Goal: Task Accomplishment & Management: Use online tool/utility

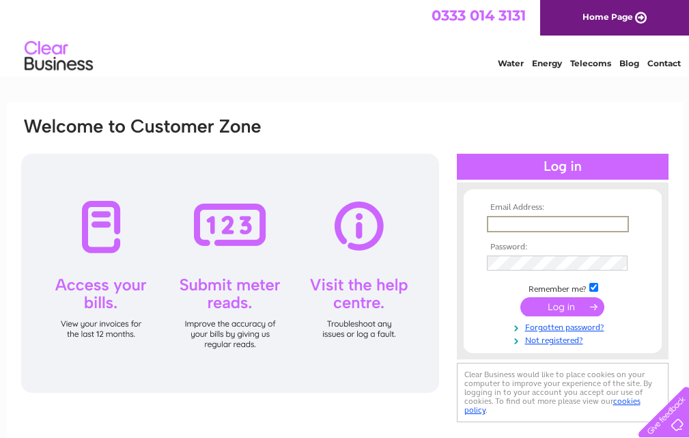
click at [523, 223] on input "text" at bounding box center [558, 224] width 142 height 16
type input "[EMAIL_ADDRESS][DOMAIN_NAME]"
click at [569, 305] on input "submit" at bounding box center [563, 305] width 84 height 19
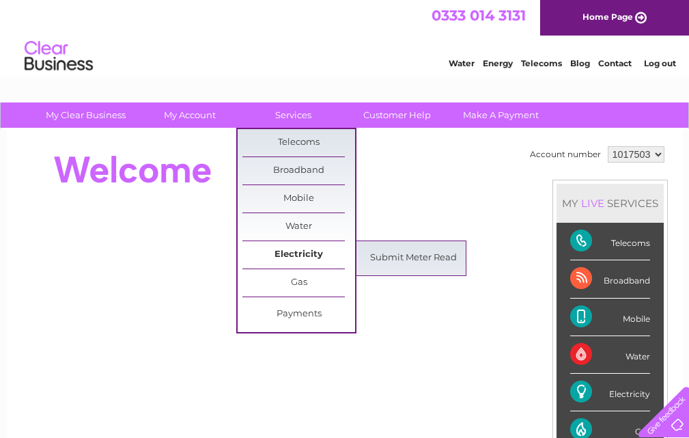
click at [291, 252] on link "Electricity" at bounding box center [299, 254] width 113 height 27
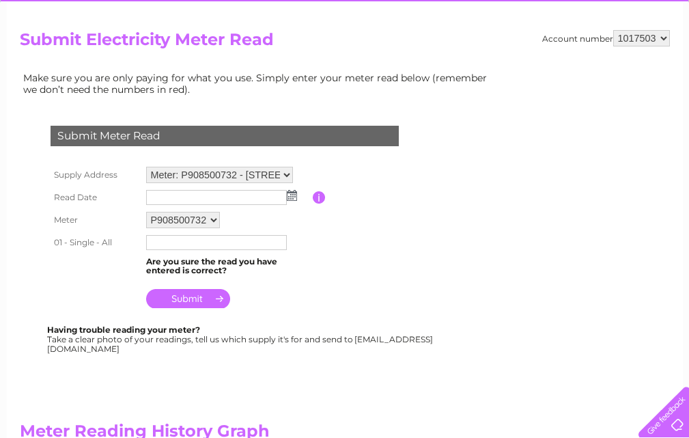
scroll to position [137, 0]
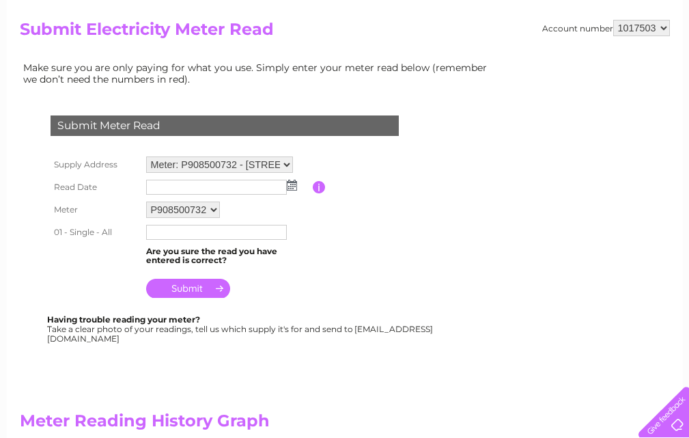
click at [292, 182] on img at bounding box center [292, 185] width 10 height 11
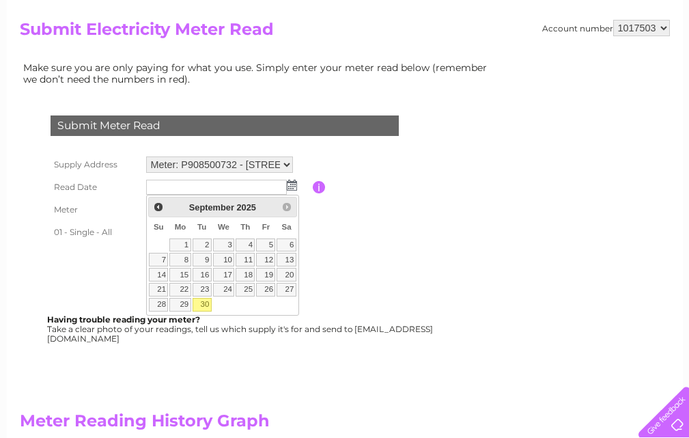
click at [200, 301] on link "30" at bounding box center [202, 305] width 19 height 14
type input "2025/09/30"
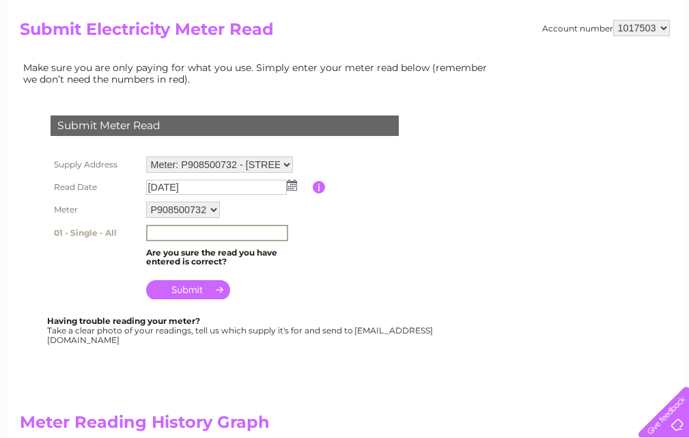
click at [169, 231] on input "text" at bounding box center [217, 233] width 142 height 16
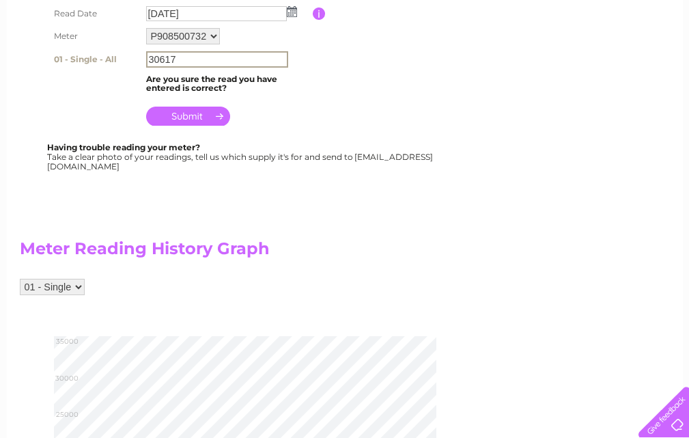
scroll to position [342, 0]
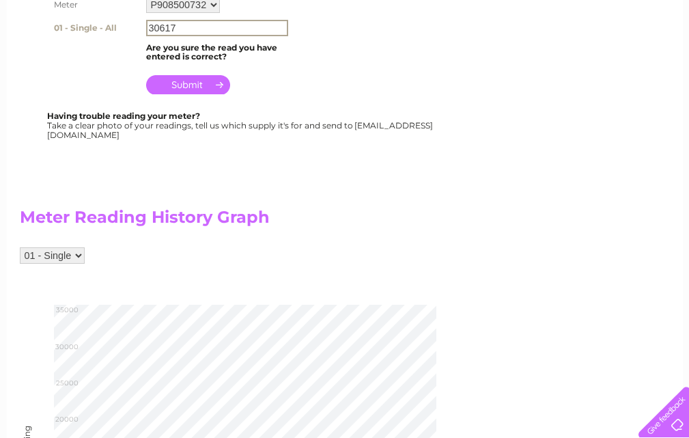
type input "30617"
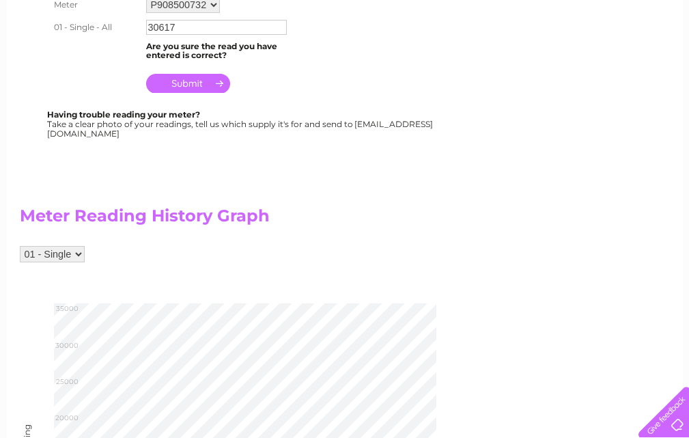
click at [193, 81] on input "submit" at bounding box center [188, 83] width 84 height 19
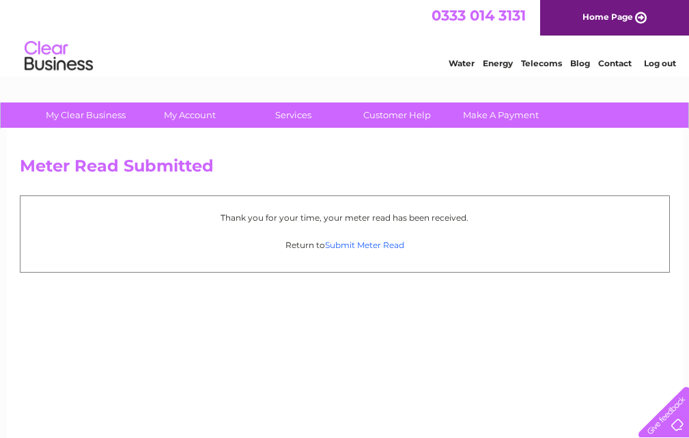
click at [372, 244] on link "Submit Meter Read" at bounding box center [364, 245] width 79 height 10
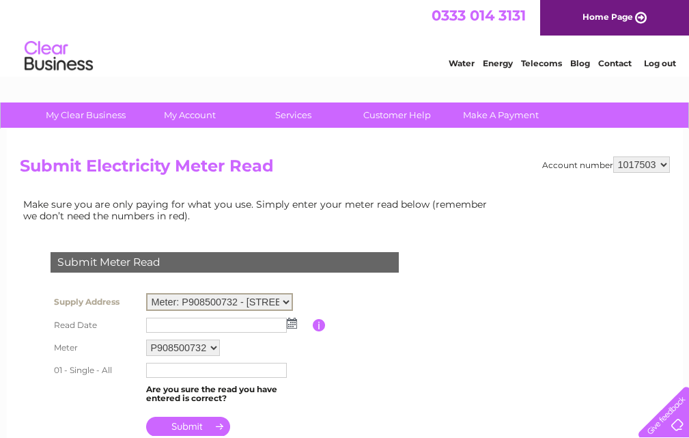
click at [286, 301] on select "Meter: P908500732 - 3B The Cross, Cupar, Fife, KY15 4BP Meter: P90AB11617/P9085…" at bounding box center [219, 302] width 147 height 18
select select "99646"
click at [146, 293] on select "Meter: P908500732 - 3B The Cross, Cupar, Fife, KY15 4BP Meter: P90AB11617/P9085…" at bounding box center [219, 302] width 147 height 18
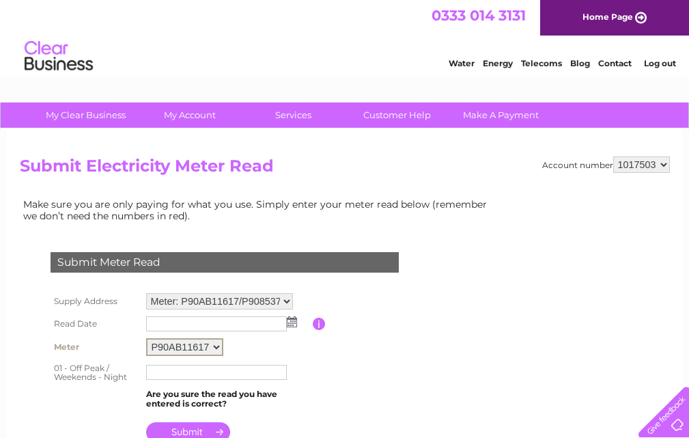
click at [217, 343] on select "P90AB11617 P908537404 P908500734" at bounding box center [184, 347] width 77 height 18
click at [295, 323] on img at bounding box center [292, 321] width 10 height 11
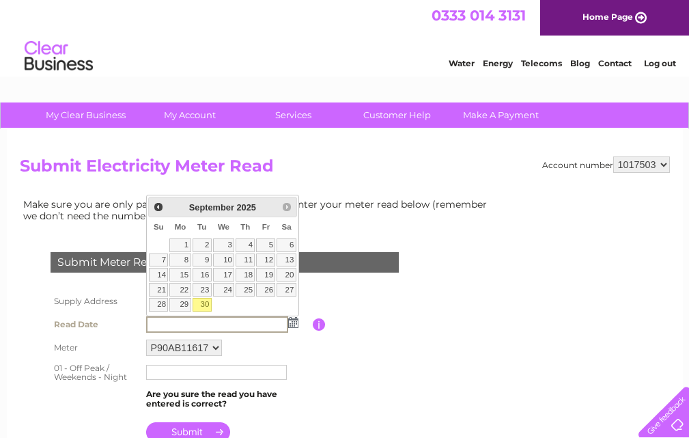
click at [204, 303] on link "30" at bounding box center [202, 305] width 19 height 14
type input "2025/09/30"
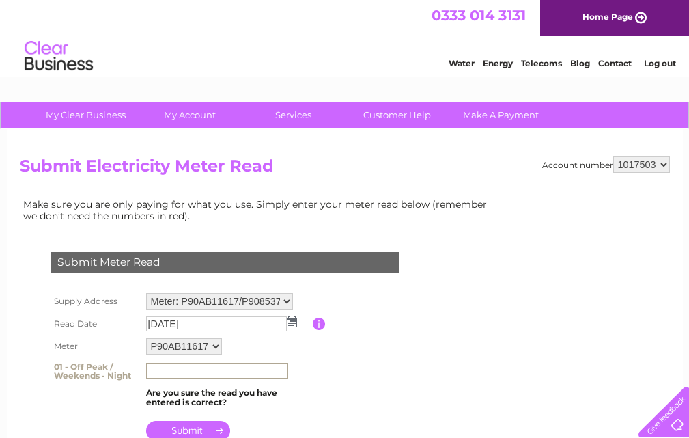
click at [178, 373] on input "text" at bounding box center [217, 371] width 142 height 16
type input "64913"
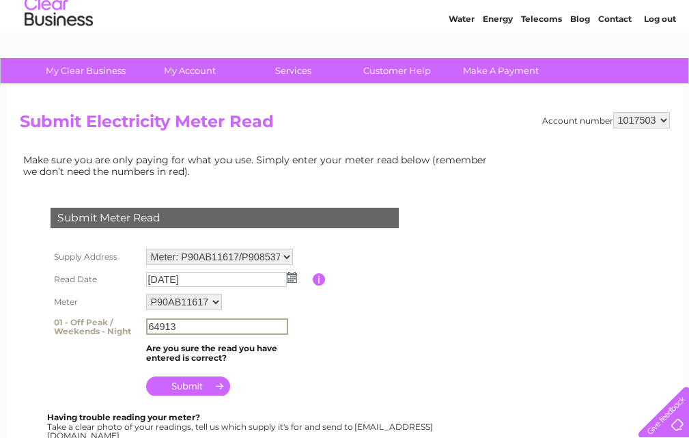
scroll to position [137, 0]
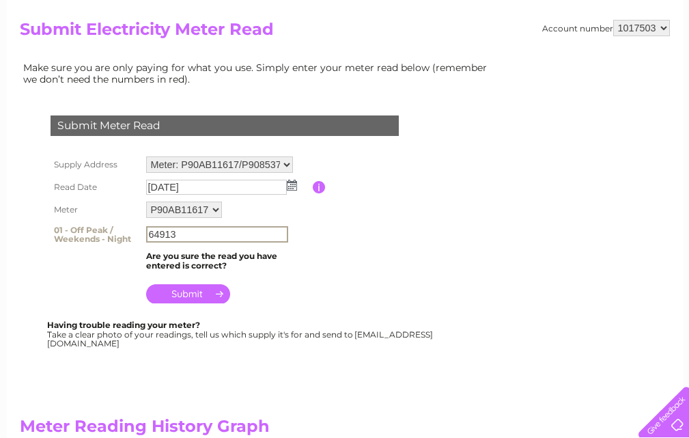
click at [200, 296] on input "submit" at bounding box center [188, 293] width 84 height 19
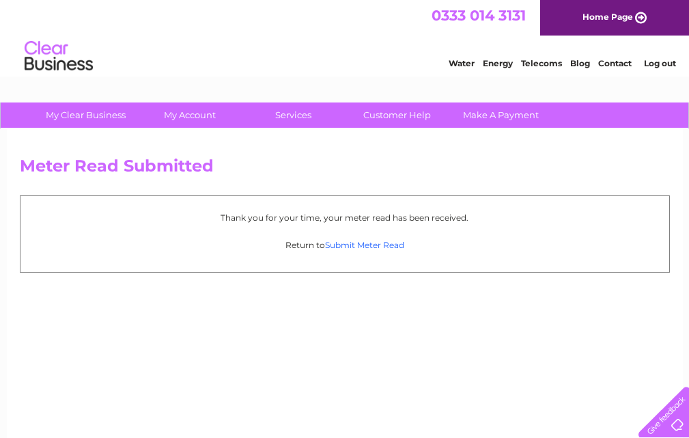
click at [373, 244] on link "Submit Meter Read" at bounding box center [364, 245] width 79 height 10
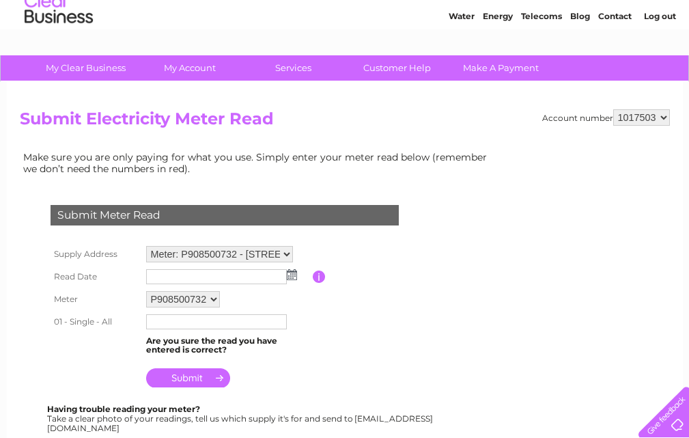
scroll to position [68, 0]
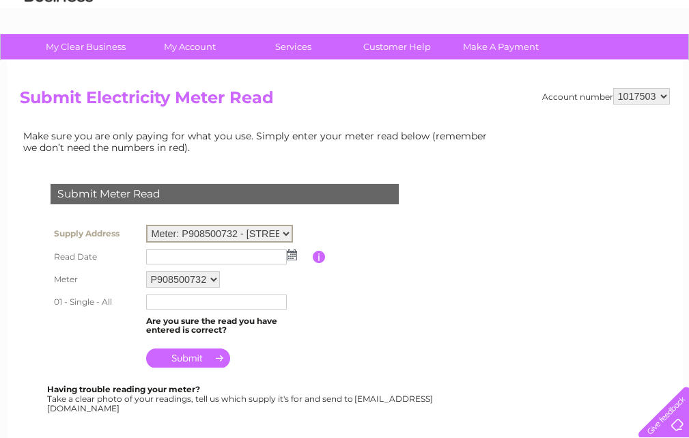
click at [285, 229] on select "Meter: P908500732 - 3B The Cross, Cupar, Fife, KY15 4BP Meter: P90AB11617/P9085…" at bounding box center [219, 234] width 147 height 18
select select "99646"
click at [146, 225] on select "Meter: P908500732 - 3B The Cross, Cupar, Fife, KY15 4BP Meter: P90AB11617/P9085…" at bounding box center [219, 234] width 147 height 18
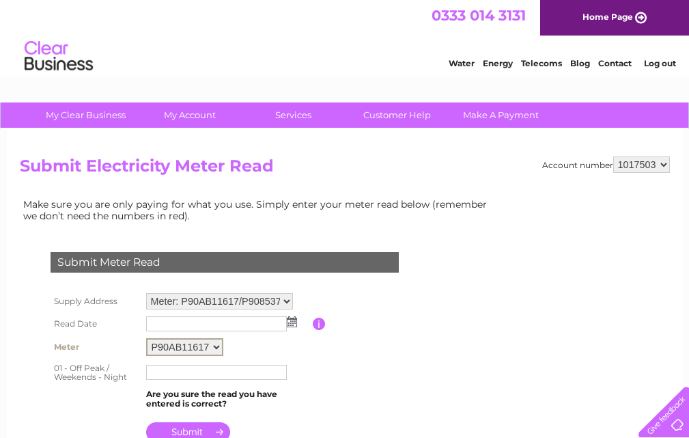
click at [212, 348] on select "P90AB11617 P908537404 P908500734" at bounding box center [184, 347] width 77 height 18
select select "125854"
click at [146, 338] on select "P90AB11617 P908537404 P908500734" at bounding box center [184, 347] width 77 height 18
click at [287, 320] on img at bounding box center [292, 321] width 10 height 11
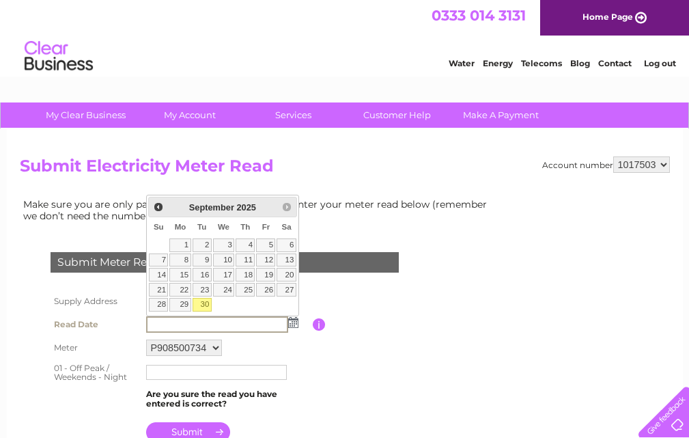
click at [203, 300] on link "30" at bounding box center [202, 305] width 19 height 14
type input "[DATE]"
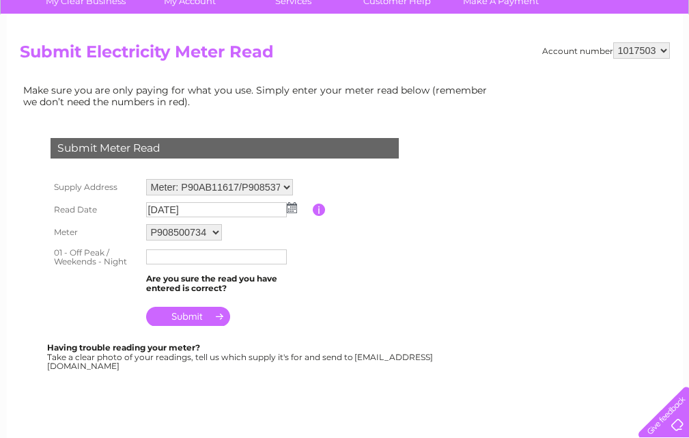
scroll to position [137, 0]
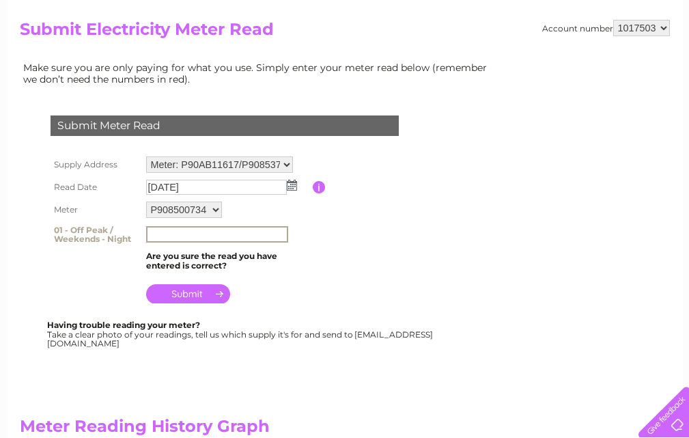
click at [162, 239] on input "text" at bounding box center [217, 234] width 142 height 16
type input "84386"
click at [189, 292] on input "submit" at bounding box center [188, 293] width 84 height 19
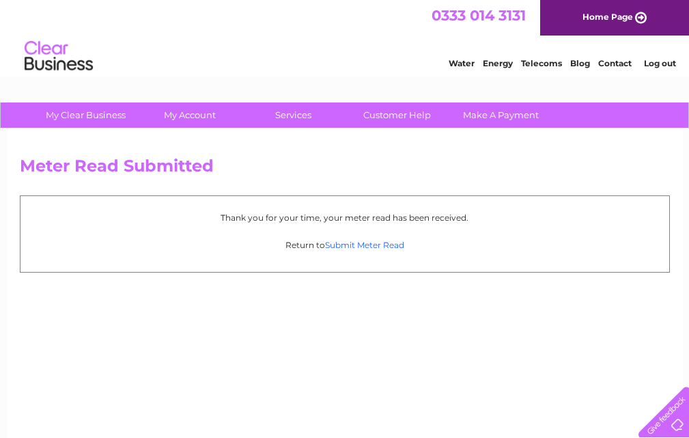
click at [354, 242] on link "Submit Meter Read" at bounding box center [364, 245] width 79 height 10
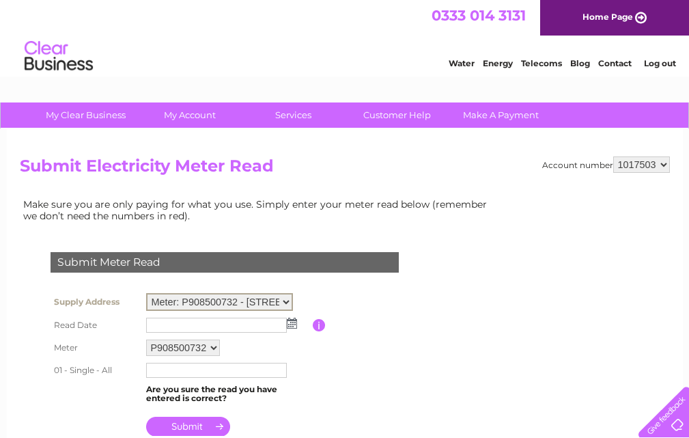
click at [289, 296] on select "Meter: P908500732 - 3B The Cross, Cupar, Fife, KY15 4BP Meter: P90AB11617/P9085…" at bounding box center [219, 302] width 147 height 18
select select "99646"
click at [146, 293] on select "Meter: P908500732 - 3B The Cross, Cupar, Fife, KY15 4BP Meter: P90AB11617/P9085…" at bounding box center [219, 302] width 147 height 18
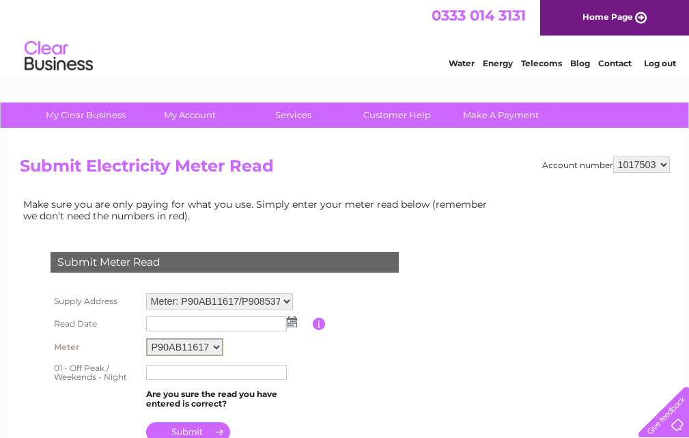
click at [216, 344] on select "P90AB11617 P908537404 P908500734" at bounding box center [184, 347] width 77 height 18
select select "125853"
click at [146, 338] on select "P90AB11617 P908537404 P908500734" at bounding box center [184, 347] width 77 height 18
click at [292, 322] on img at bounding box center [292, 321] width 10 height 11
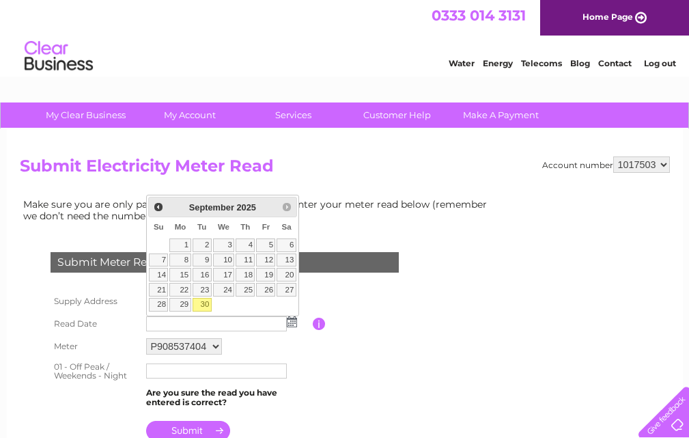
click at [205, 301] on link "30" at bounding box center [202, 305] width 19 height 14
type input "[DATE]"
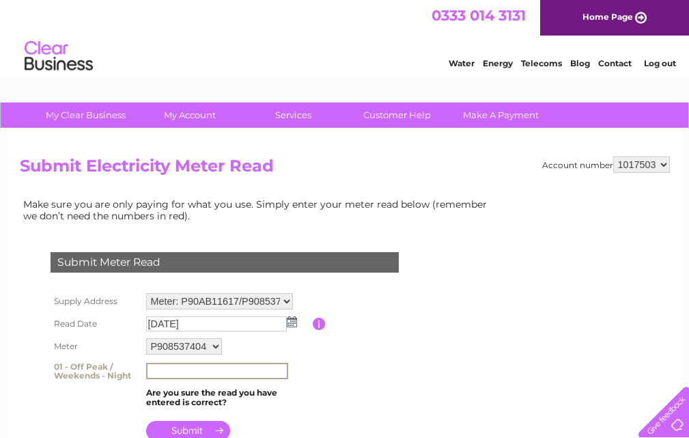
click at [176, 372] on input "text" at bounding box center [217, 371] width 142 height 16
click at [341, 361] on table "Supply Address Meter: P908500732 - 3B The Cross, Cupar, Fife, KY15 4BP Meter: P…" at bounding box center [241, 367] width 388 height 154
click at [172, 374] on input "text" at bounding box center [216, 370] width 141 height 15
type input "15190"
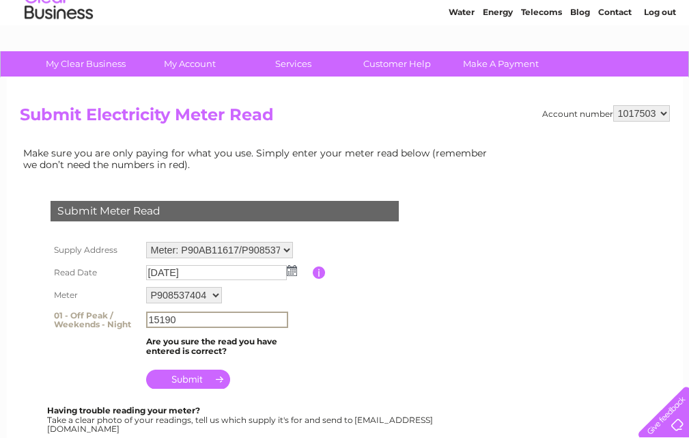
scroll to position [137, 0]
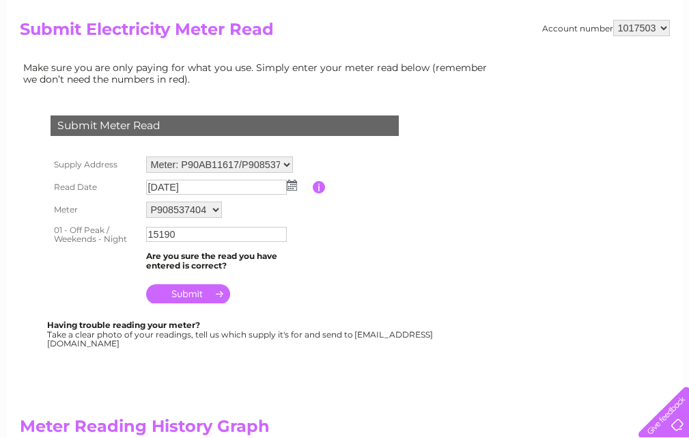
click at [203, 294] on input "submit" at bounding box center [188, 293] width 84 height 19
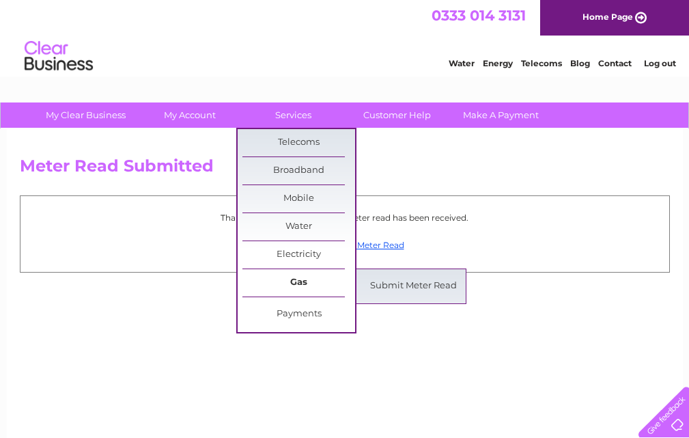
click at [284, 277] on link "Gas" at bounding box center [299, 282] width 113 height 27
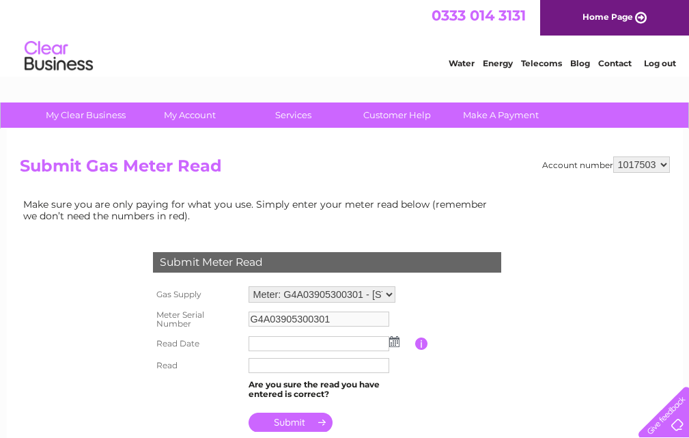
click at [388, 289] on select "Meter: G4A03905300301 - 3B [STREET_ADDRESS] Meter: G4A01436130601 - [STREET_ADD…" at bounding box center [322, 294] width 147 height 16
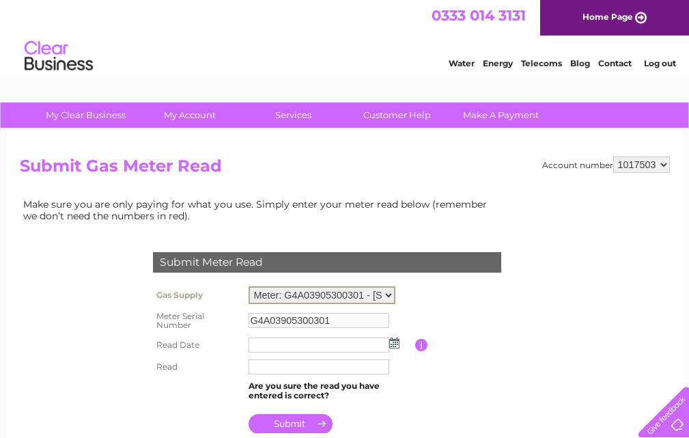
click at [249, 286] on select "Meter: G4A03905300301 - 3B [STREET_ADDRESS] Meter: G4A01436130601 - [STREET_ADD…" at bounding box center [322, 295] width 147 height 18
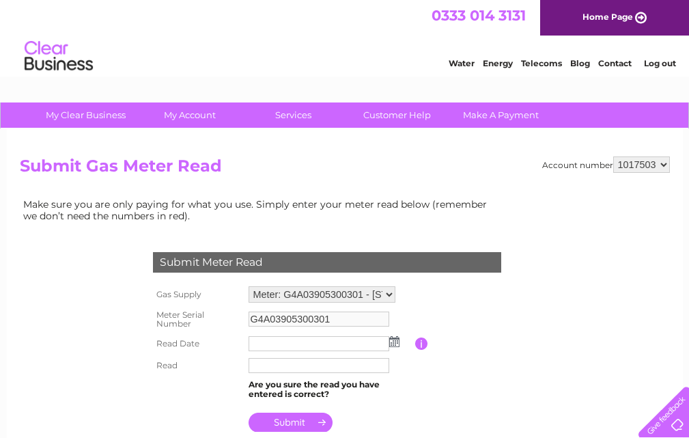
click at [393, 341] on img at bounding box center [394, 341] width 10 height 11
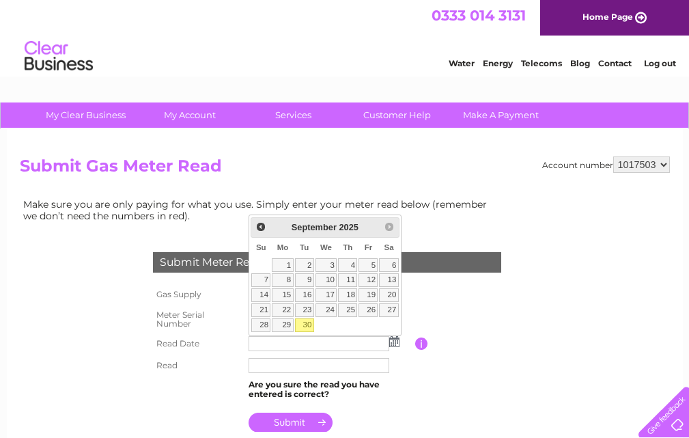
click at [305, 323] on link "30" at bounding box center [304, 325] width 19 height 14
type input "[DATE]"
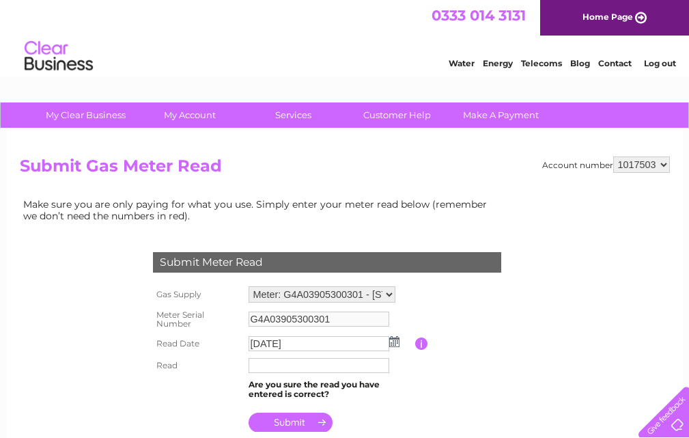
click at [295, 368] on input "text" at bounding box center [319, 365] width 141 height 15
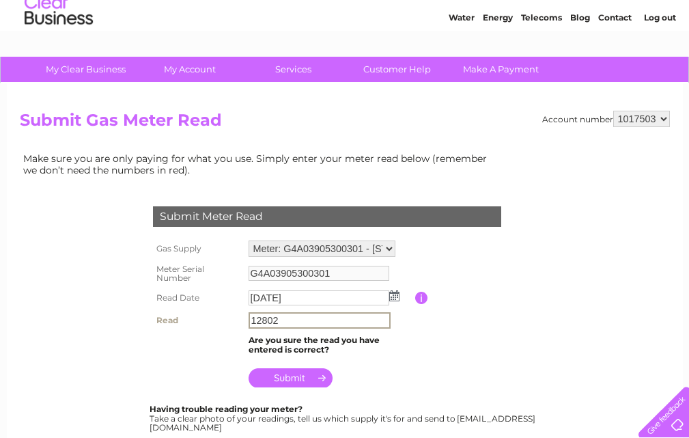
scroll to position [68, 0]
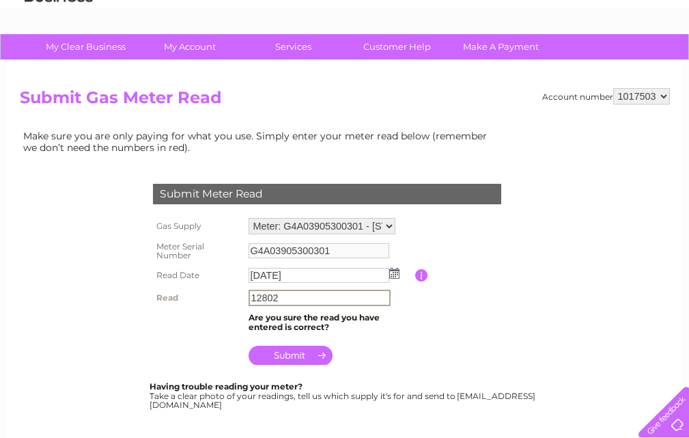
type input "12802"
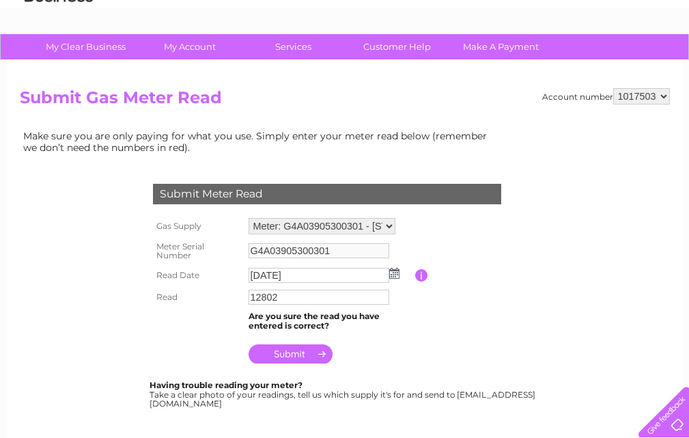
click at [286, 353] on input "submit" at bounding box center [291, 353] width 84 height 19
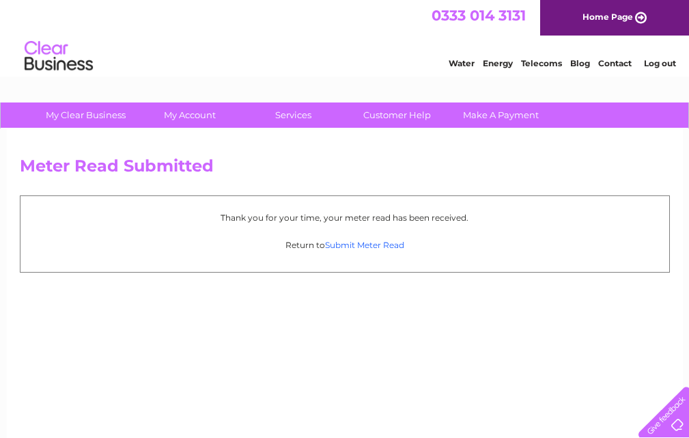
click at [360, 245] on link "Submit Meter Read" at bounding box center [364, 245] width 79 height 10
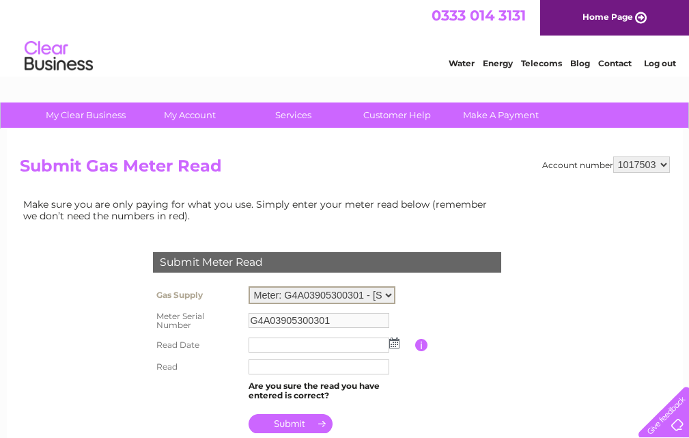
click at [389, 290] on select "Meter: G4A03905300301 - 3B [STREET_ADDRESS] Meter: G4A01436130601 - [STREET_ADD…" at bounding box center [322, 295] width 147 height 18
select select "36086"
click at [249, 286] on select "Meter: G4A03905300301 - 3B [STREET_ADDRESS] Meter: G4A01436130601 - [STREET_ADD…" at bounding box center [322, 295] width 147 height 18
type input "G4A01436130601"
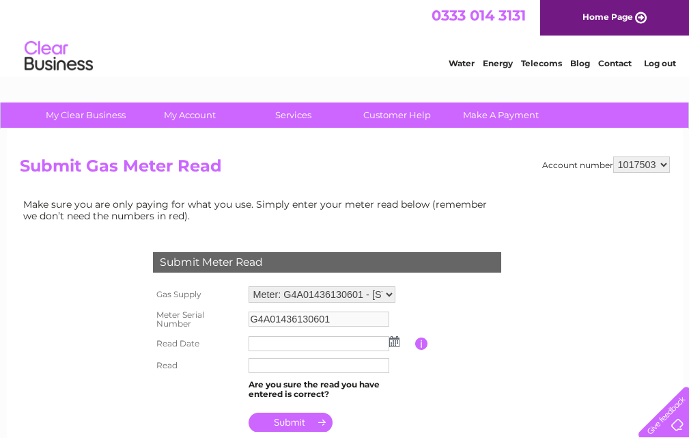
click at [397, 345] on img at bounding box center [394, 341] width 10 height 11
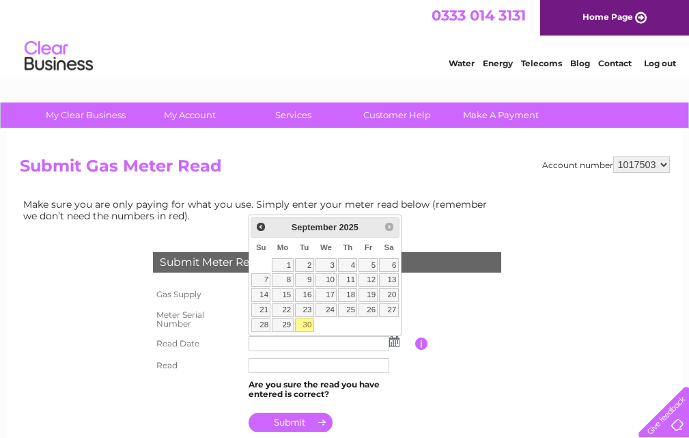
click at [305, 320] on link "30" at bounding box center [304, 325] width 19 height 14
type input "[DATE]"
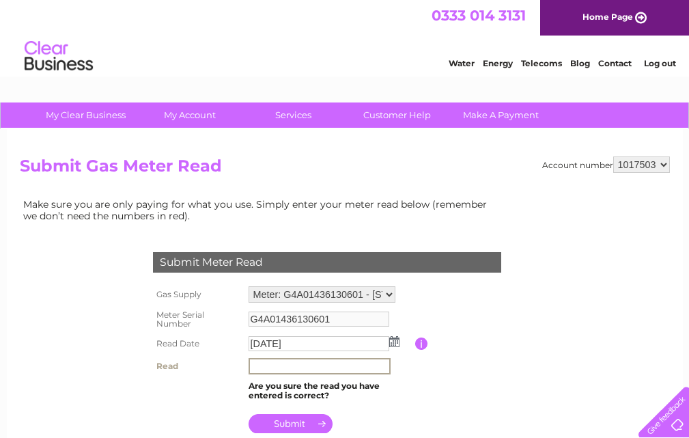
click at [273, 370] on input "text" at bounding box center [320, 366] width 142 height 16
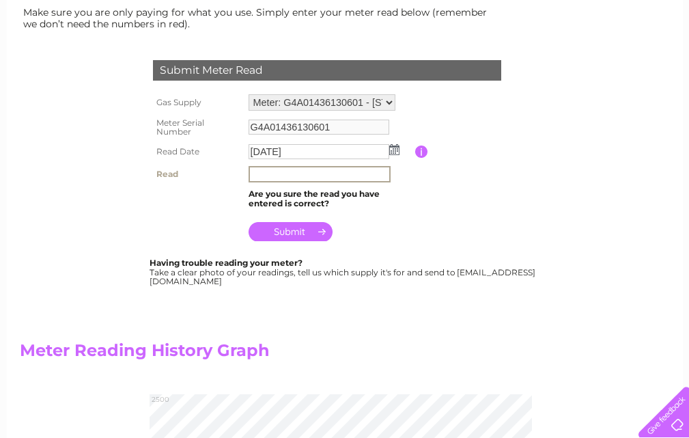
scroll to position [205, 0]
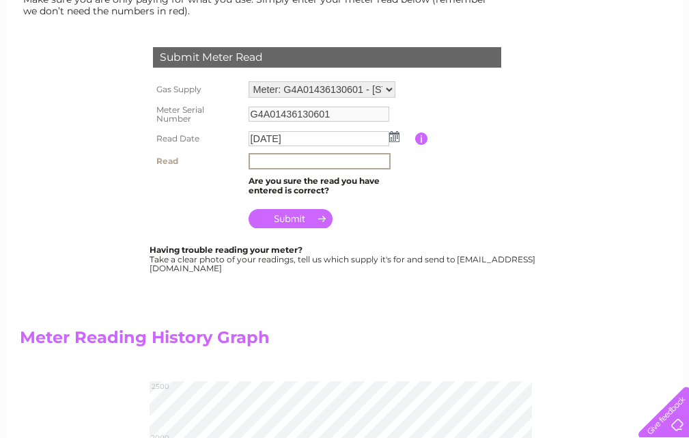
click at [261, 164] on input "text" at bounding box center [320, 161] width 142 height 16
type input "2442"
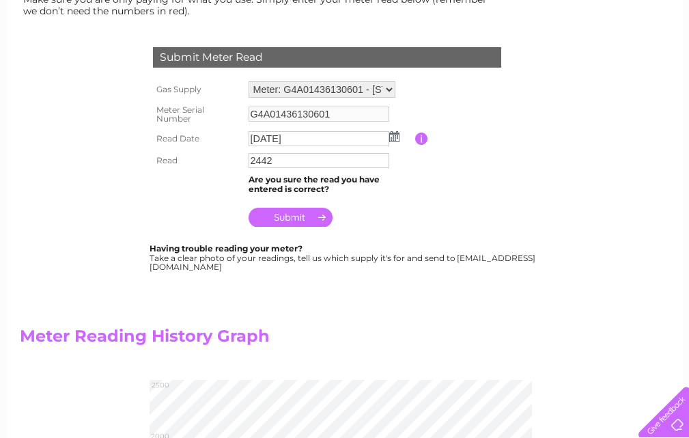
click at [284, 218] on input "submit" at bounding box center [291, 217] width 84 height 19
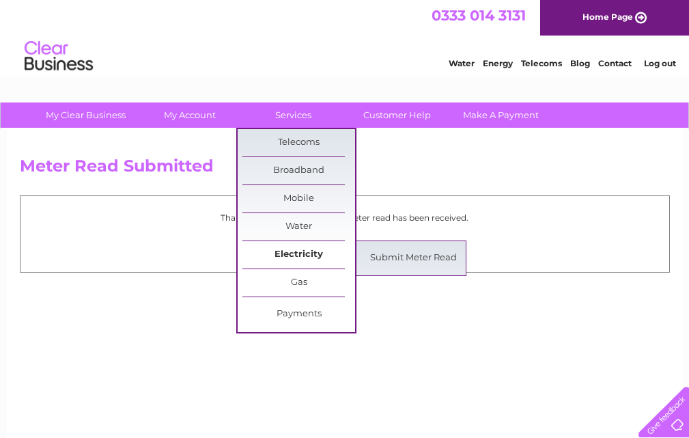
click at [278, 252] on link "Electricity" at bounding box center [299, 254] width 113 height 27
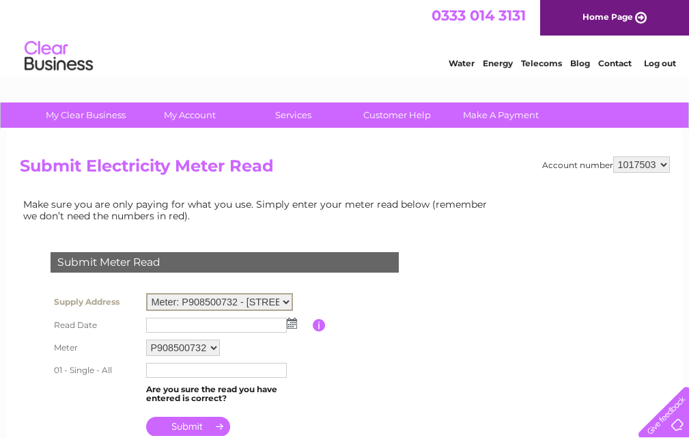
click at [292, 298] on select "Meter: P908500732 - 3B The Cross, Cupar, Fife, KY15 4BP Meter: P90AB11617/P9085…" at bounding box center [219, 302] width 147 height 18
select select "130619"
click at [146, 293] on select "Meter: P908500732 - 3B The Cross, Cupar, Fife, KY15 4BP Meter: P90AB11617/P9085…" at bounding box center [219, 302] width 147 height 18
click at [292, 324] on img at bounding box center [292, 321] width 10 height 11
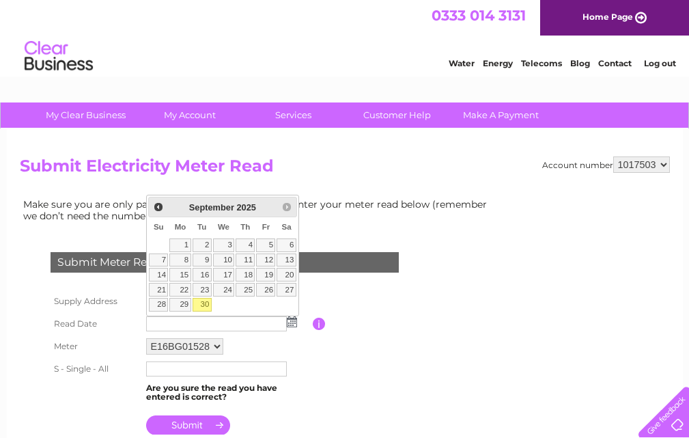
click at [206, 303] on link "30" at bounding box center [202, 305] width 19 height 14
type input "[DATE]"
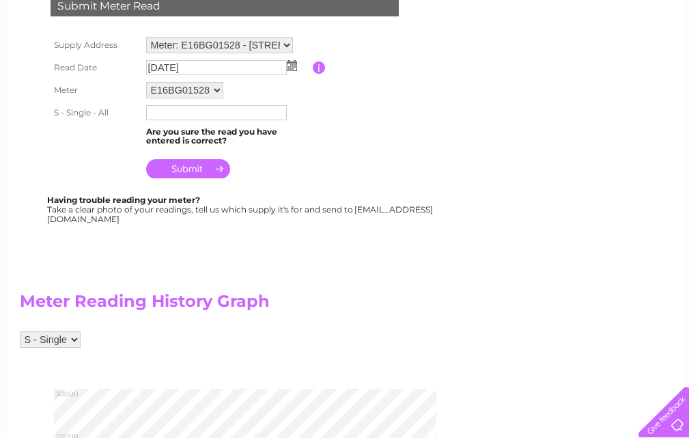
scroll to position [342, 0]
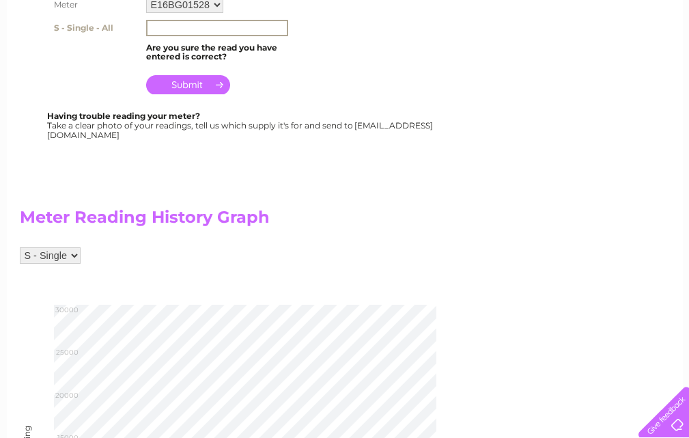
click at [188, 29] on input "text" at bounding box center [217, 28] width 142 height 16
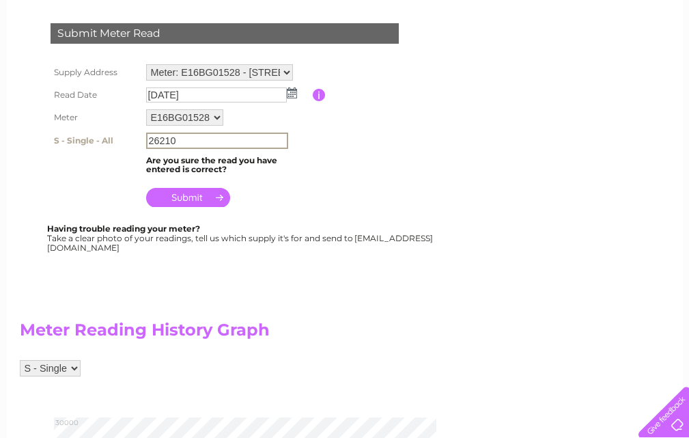
scroll to position [205, 0]
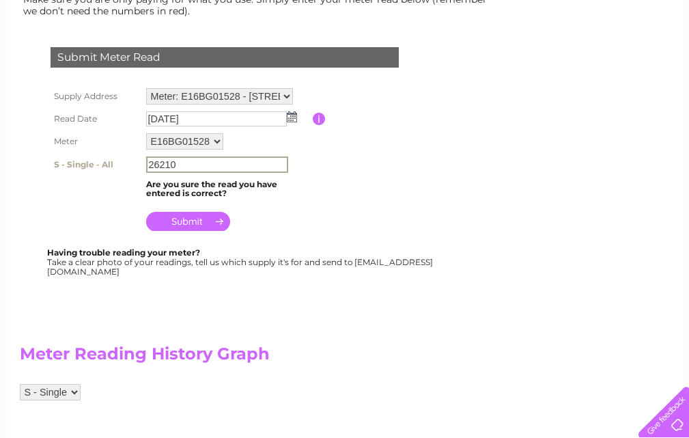
type input "26210"
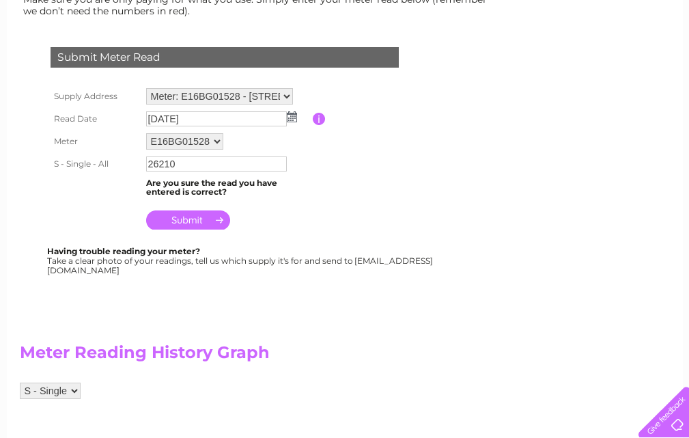
click at [186, 220] on input "submit" at bounding box center [188, 219] width 84 height 19
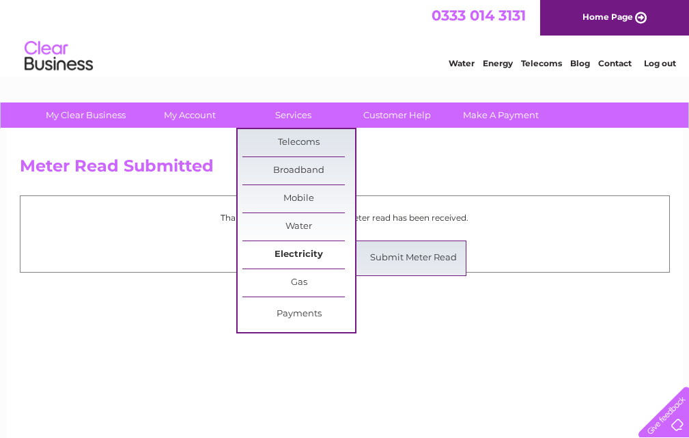
click at [302, 248] on link "Electricity" at bounding box center [299, 254] width 113 height 27
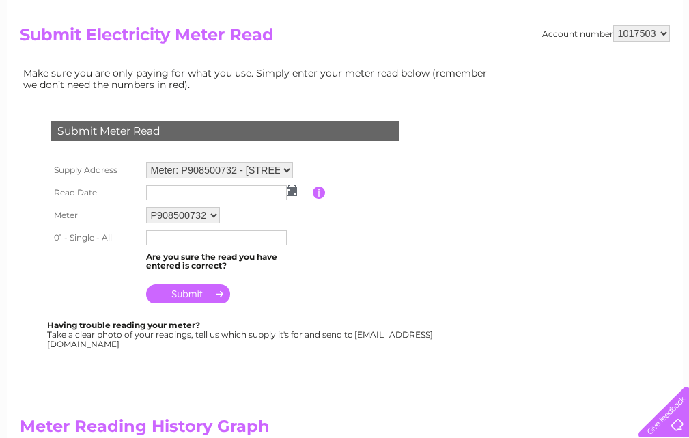
scroll to position [137, 0]
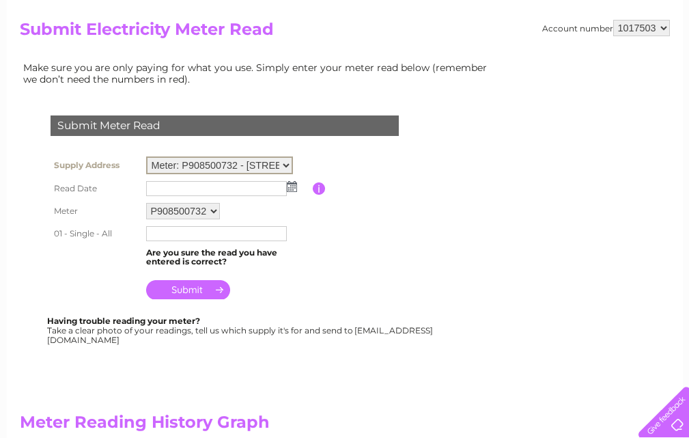
click at [284, 158] on select "Meter: P908500732 - 3B The Cross, Cupar, Fife, KY15 4BP Meter: P90AB11617/P9085…" at bounding box center [219, 165] width 147 height 18
select select "130621"
click at [146, 156] on select "Meter: P908500732 - 3B The Cross, Cupar, Fife, KY15 4BP Meter: P90AB11617/P9085…" at bounding box center [219, 165] width 147 height 18
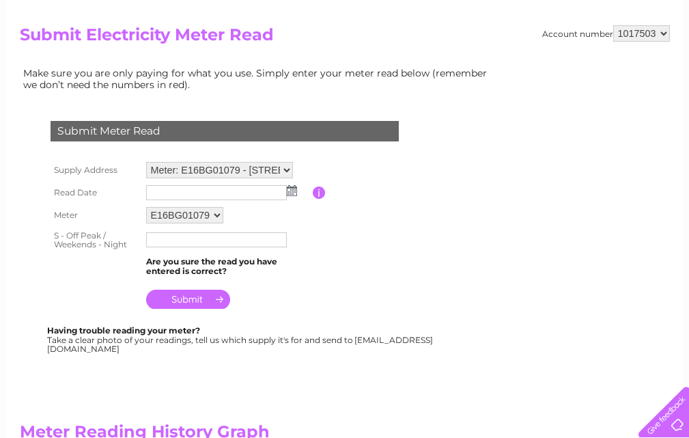
scroll to position [137, 0]
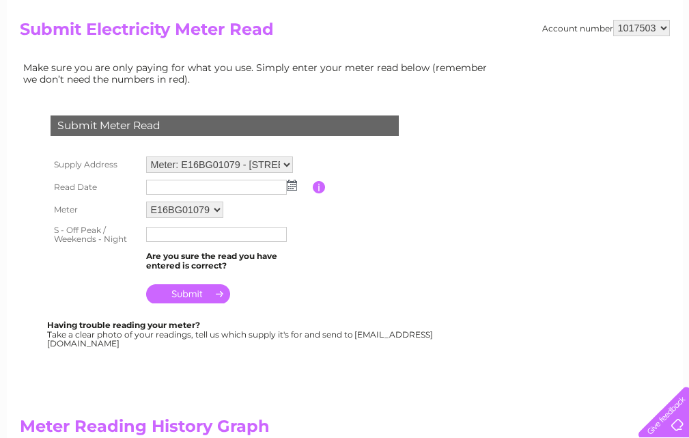
click at [292, 186] on img at bounding box center [292, 185] width 10 height 11
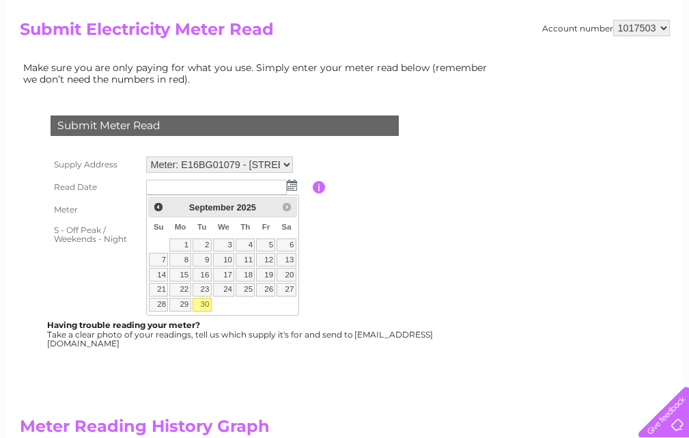
drag, startPoint x: 202, startPoint y: 302, endPoint x: 219, endPoint y: 301, distance: 17.8
click at [202, 302] on link "30" at bounding box center [202, 305] width 19 height 14
type input "[DATE]"
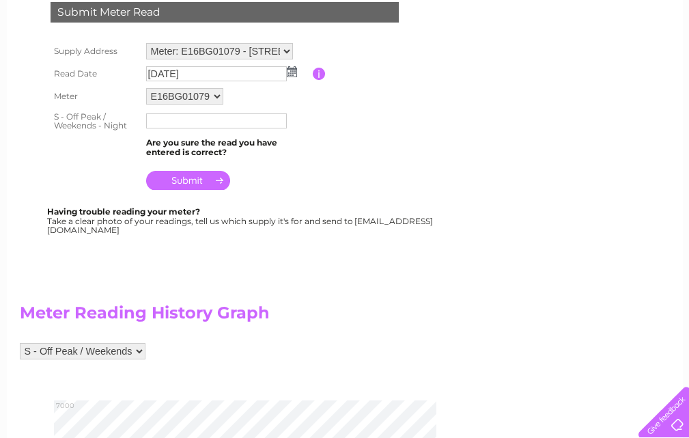
scroll to position [342, 0]
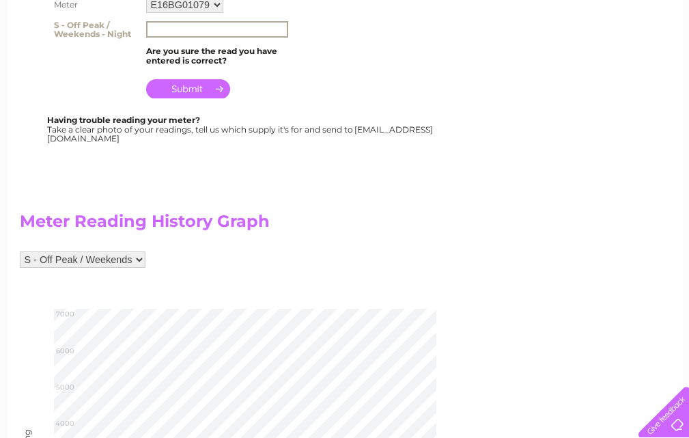
click at [170, 29] on input "text" at bounding box center [217, 29] width 142 height 16
type input "6494"
click at [192, 86] on input "submit" at bounding box center [188, 88] width 84 height 19
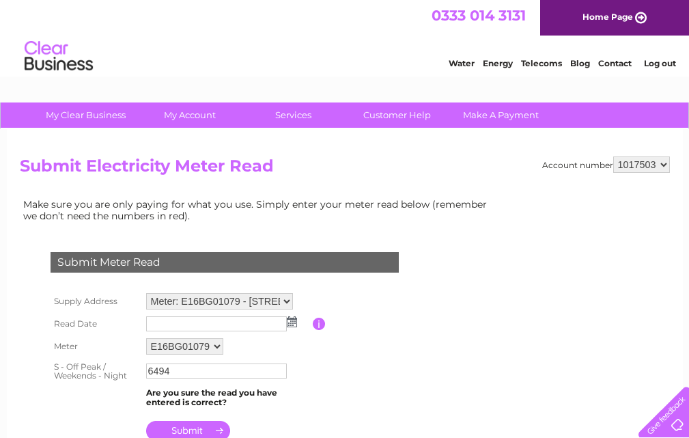
click at [662, 60] on link "Log out" at bounding box center [660, 63] width 32 height 10
